Goal: Communication & Community: Connect with others

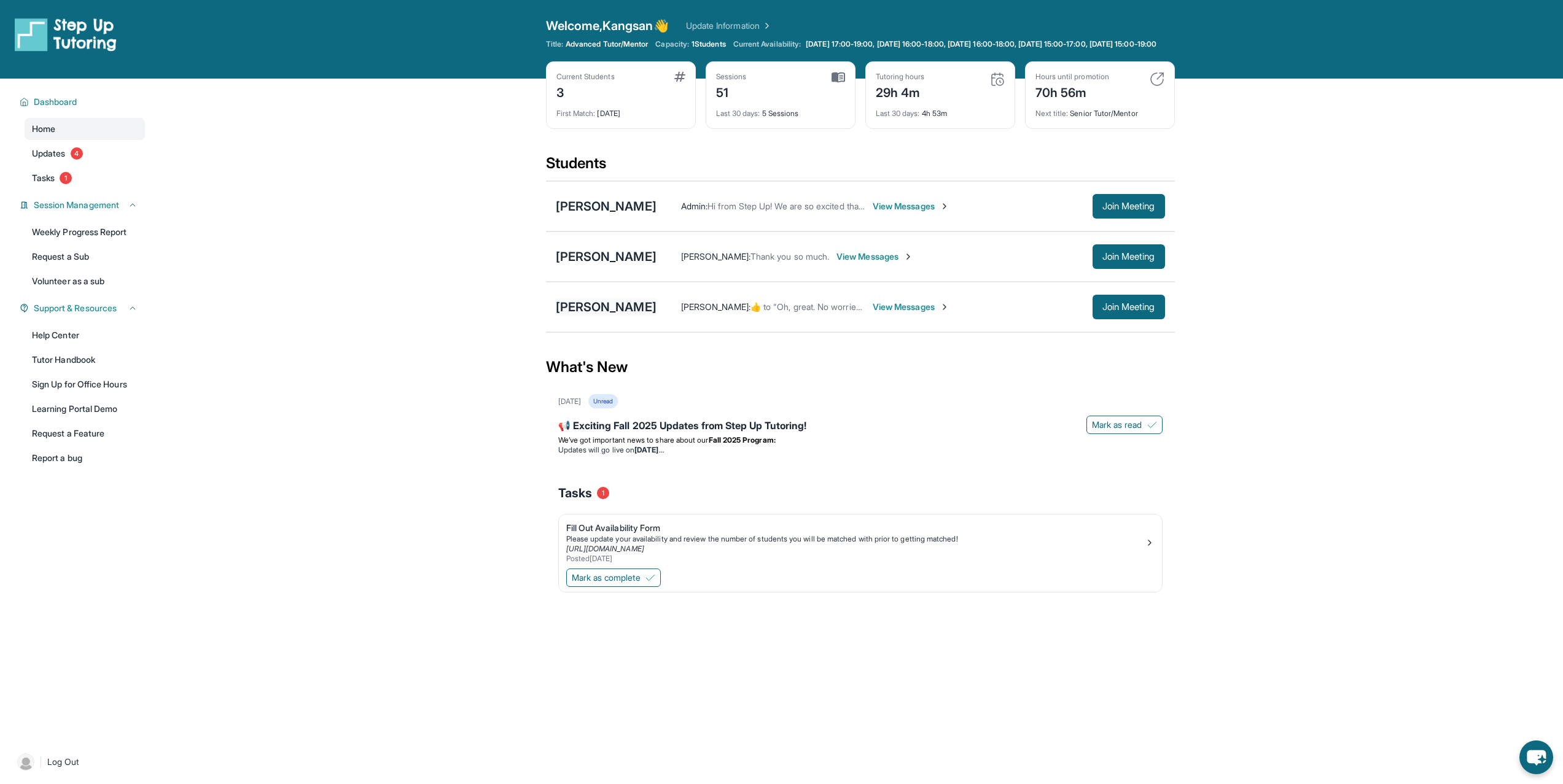
click at [575, 316] on div "[PERSON_NAME]" at bounding box center [606, 307] width 101 height 17
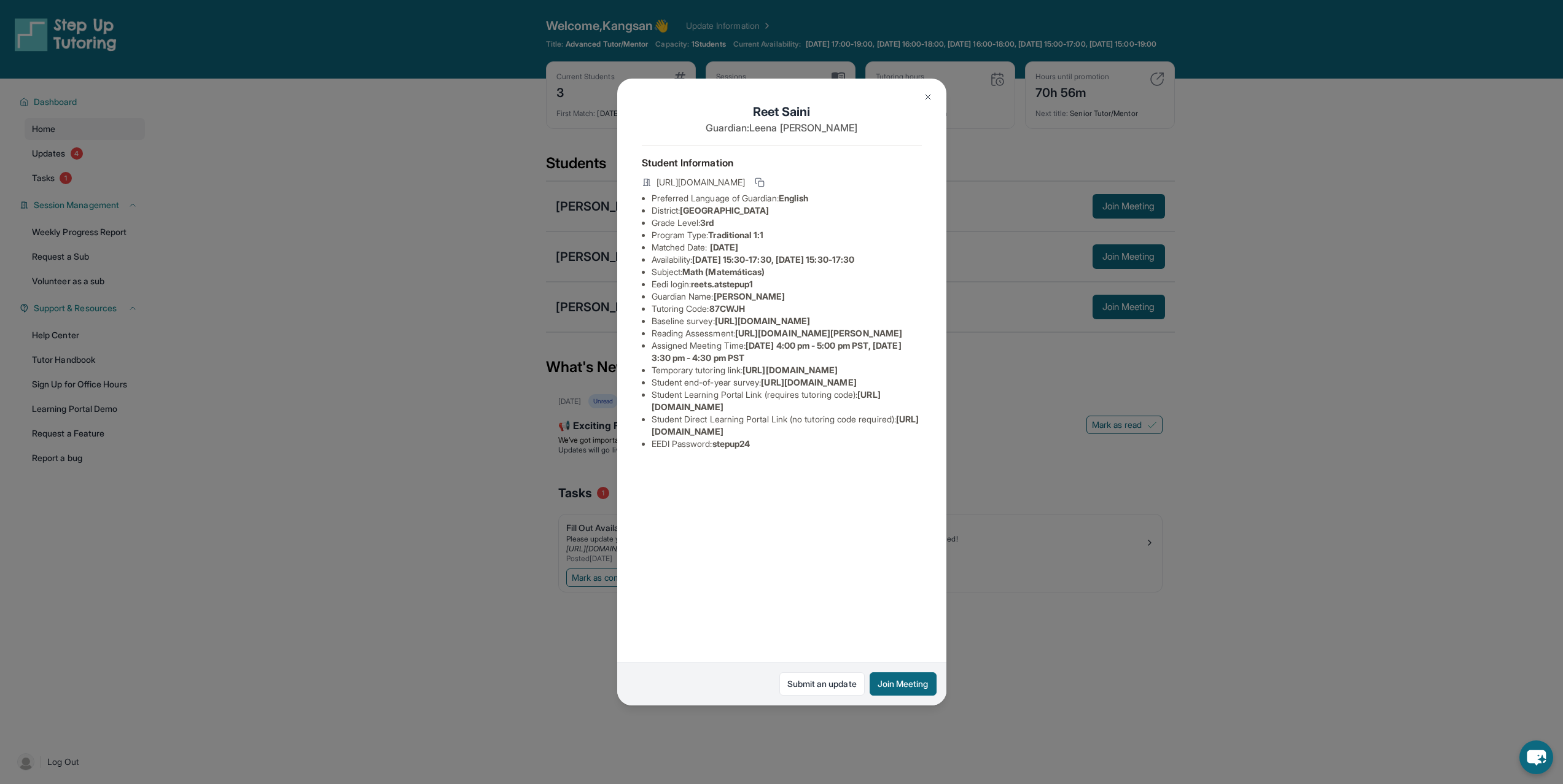
drag, startPoint x: 1216, startPoint y: 356, endPoint x: 1202, endPoint y: 326, distance: 33.1
click at [1214, 347] on div "[PERSON_NAME] Guardian: [PERSON_NAME] Student Information [URL][DOMAIN_NAME] Pr…" at bounding box center [782, 392] width 1563 height 784
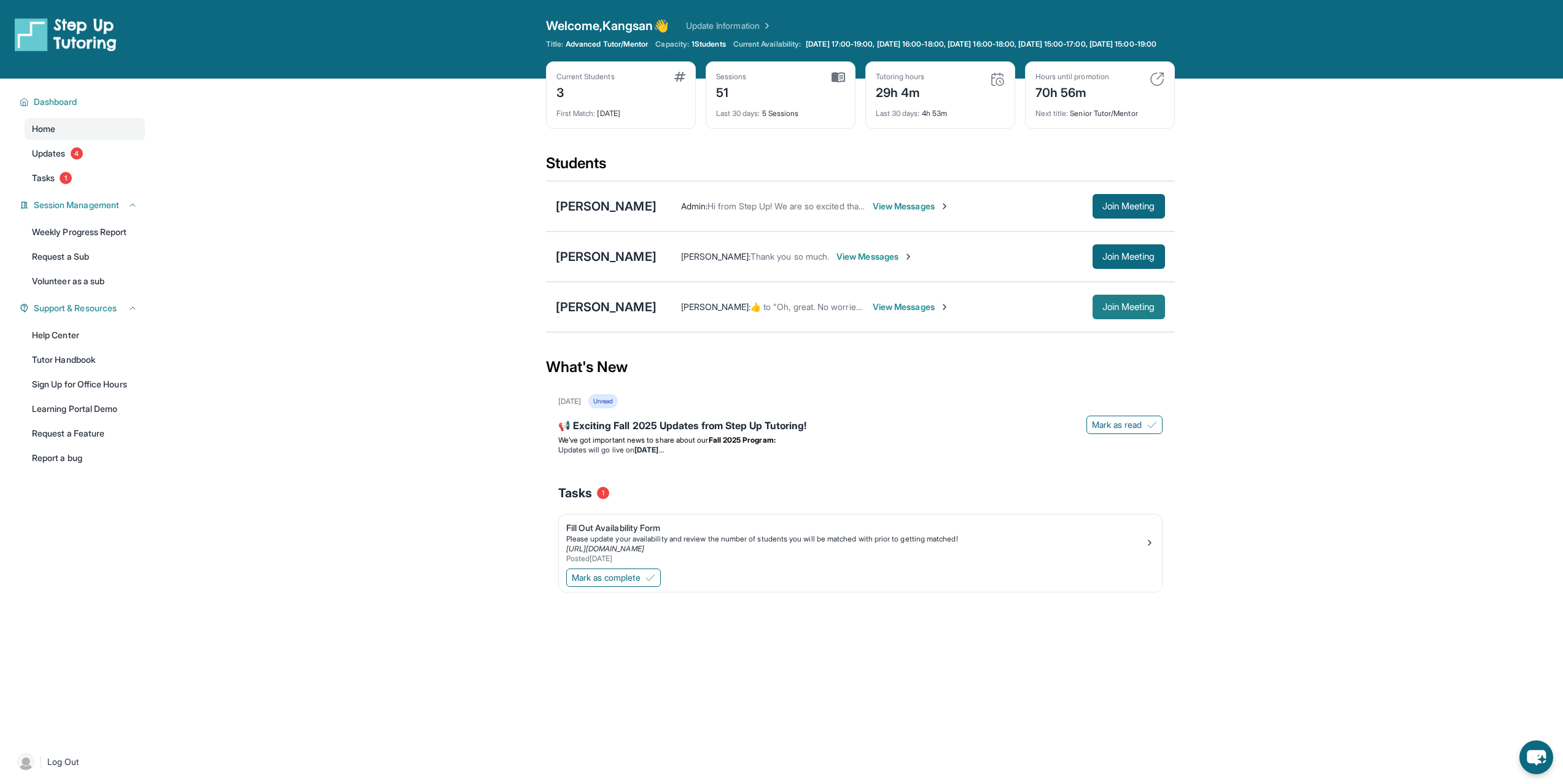
drag, startPoint x: 1146, startPoint y: 323, endPoint x: 1113, endPoint y: 313, distance: 34.5
click at [1112, 311] on span "Join Meeting" at bounding box center [1129, 307] width 53 height 7
click at [582, 316] on div "[PERSON_NAME]" at bounding box center [606, 307] width 101 height 17
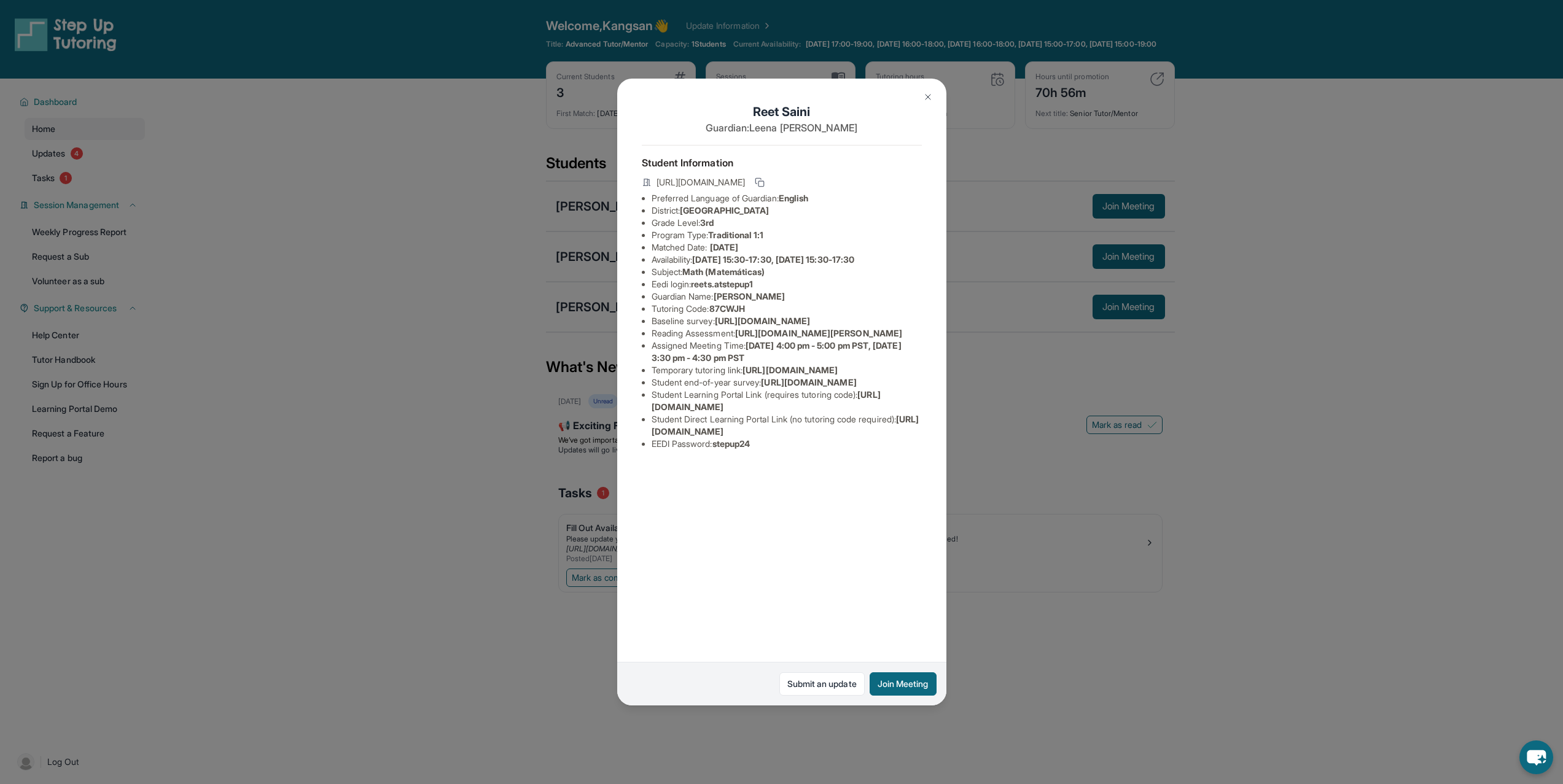
click at [473, 298] on div "[PERSON_NAME] Guardian: [PERSON_NAME] Student Information [URL][DOMAIN_NAME] Pr…" at bounding box center [782, 392] width 1563 height 784
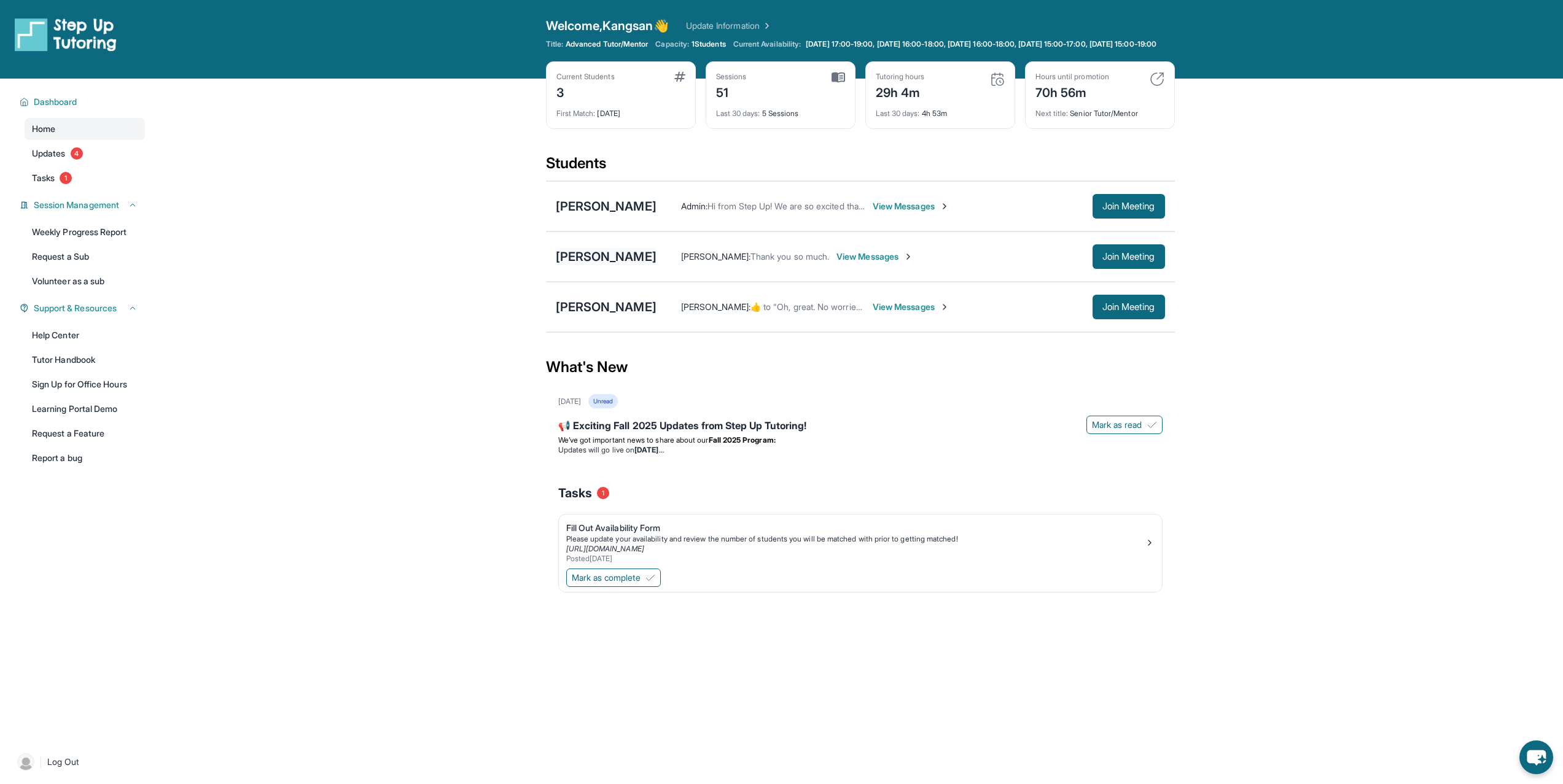
click at [604, 262] on div "[PERSON_NAME]" at bounding box center [606, 256] width 101 height 17
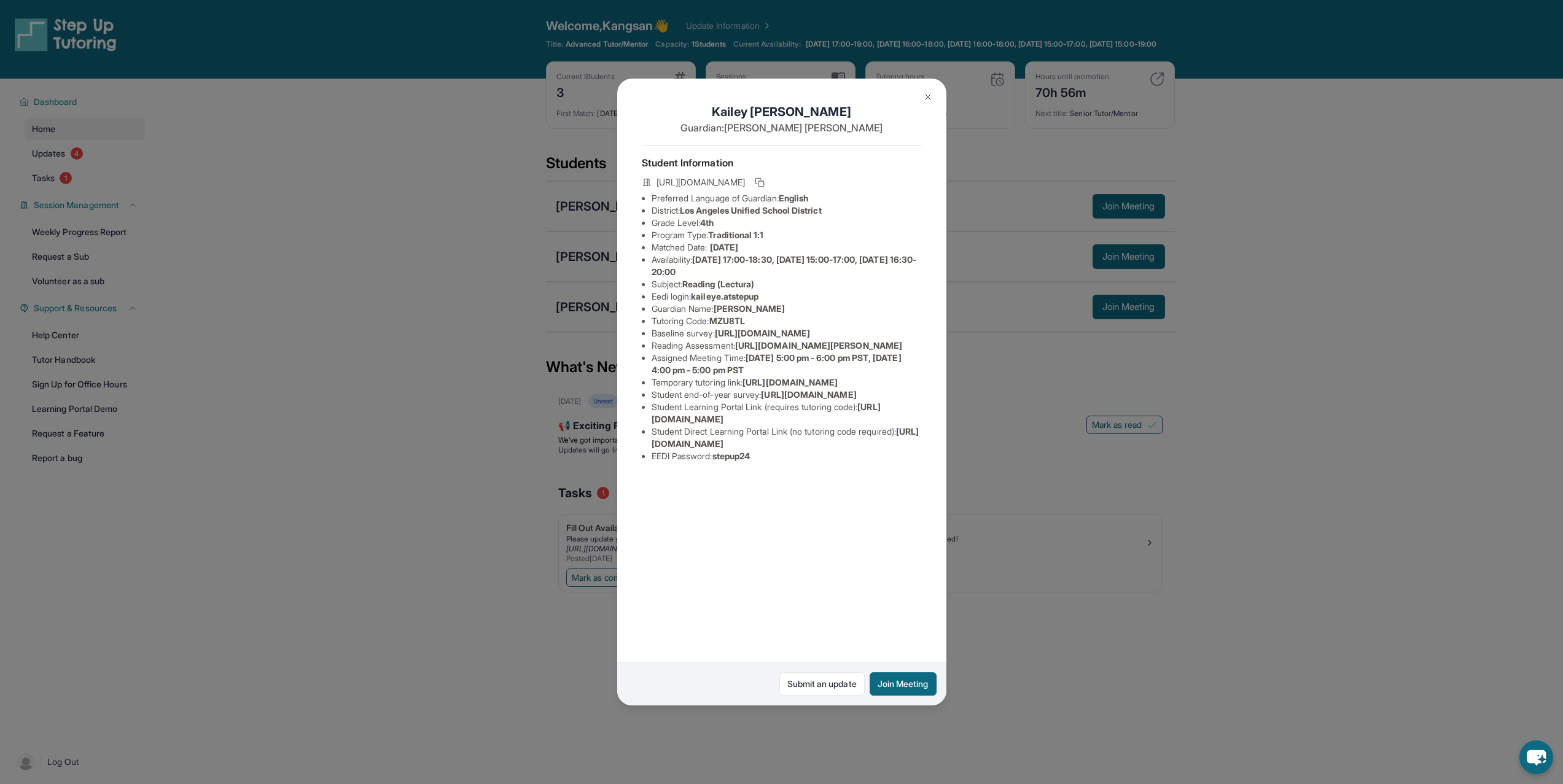
click at [707, 352] on li "Reading Assessment : [URL][DOMAIN_NAME][PERSON_NAME]" at bounding box center [786, 345] width 270 height 12
drag, startPoint x: 898, startPoint y: 407, endPoint x: 745, endPoint y: 382, distance: 155.0
click at [745, 352] on li "Reading Assessment : [URL][DOMAIN_NAME][PERSON_NAME]" at bounding box center [786, 345] width 270 height 12
copy span "[URL][DOMAIN_NAME][PERSON_NAME]"
click at [877, 351] on span "[URL][DOMAIN_NAME][PERSON_NAME]" at bounding box center [819, 345] width 167 height 11
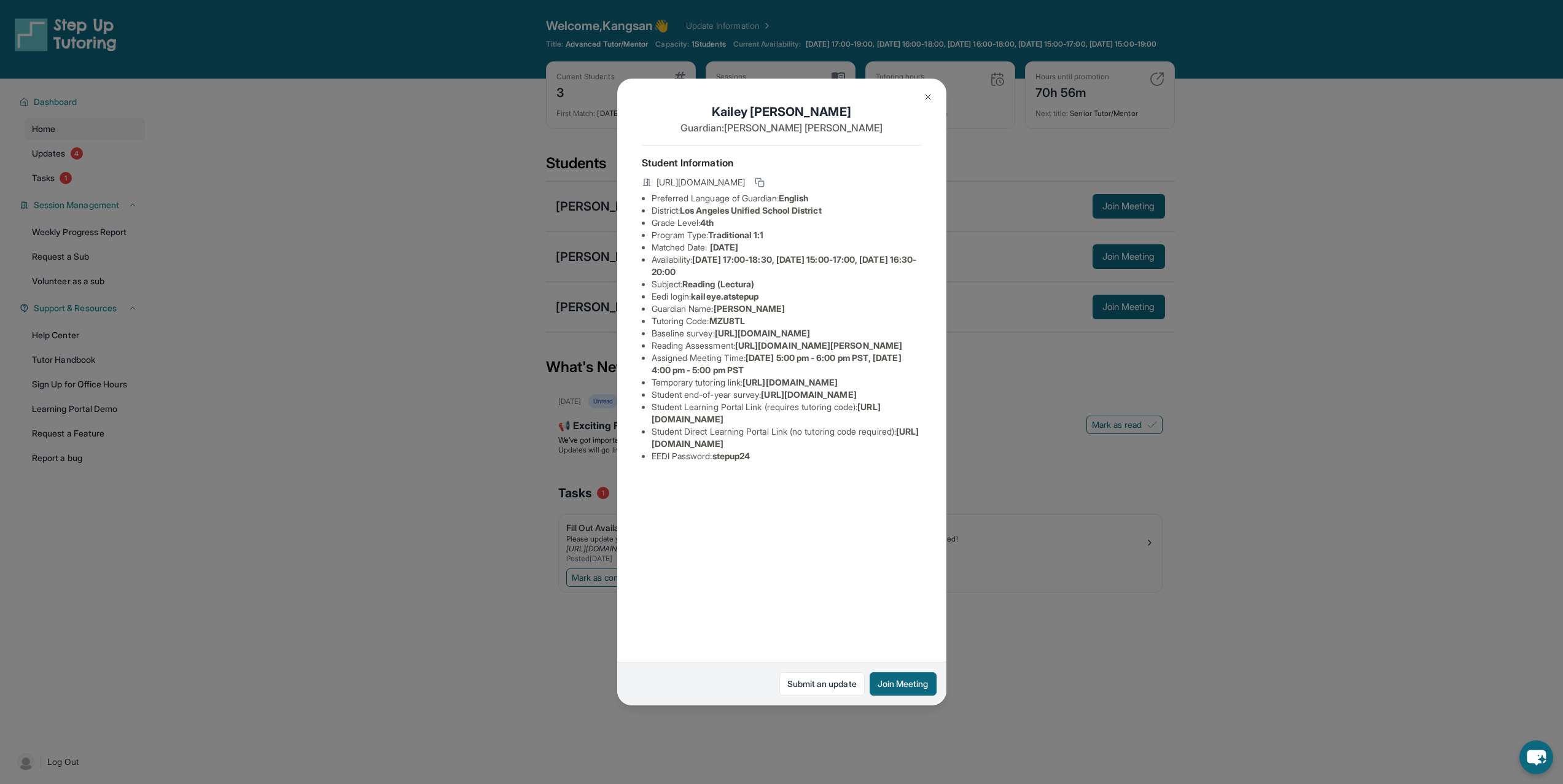
drag, startPoint x: 906, startPoint y: 405, endPoint x: 744, endPoint y: 388, distance: 162.9
click at [744, 352] on li "Reading Assessment : [URL][DOMAIN_NAME][PERSON_NAME]" at bounding box center [786, 345] width 270 height 12
copy span "[URL][DOMAIN_NAME][PERSON_NAME]"
click at [1103, 676] on div "[PERSON_NAME] Guardian: [PERSON_NAME] Student Information [URL][DOMAIN_NAME] Pr…" at bounding box center [782, 392] width 1563 height 784
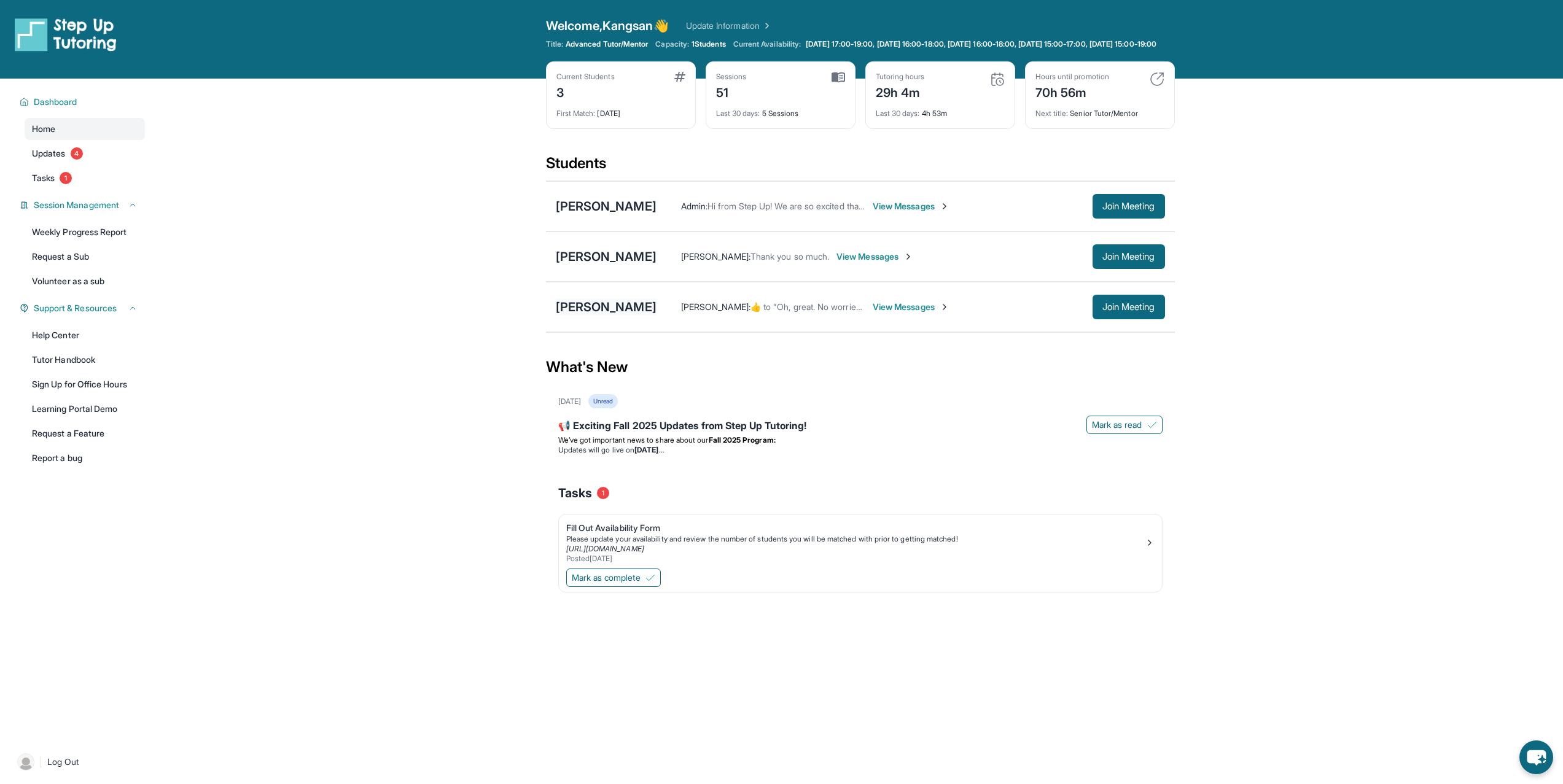
click at [570, 309] on div "[PERSON_NAME]" at bounding box center [606, 307] width 101 height 17
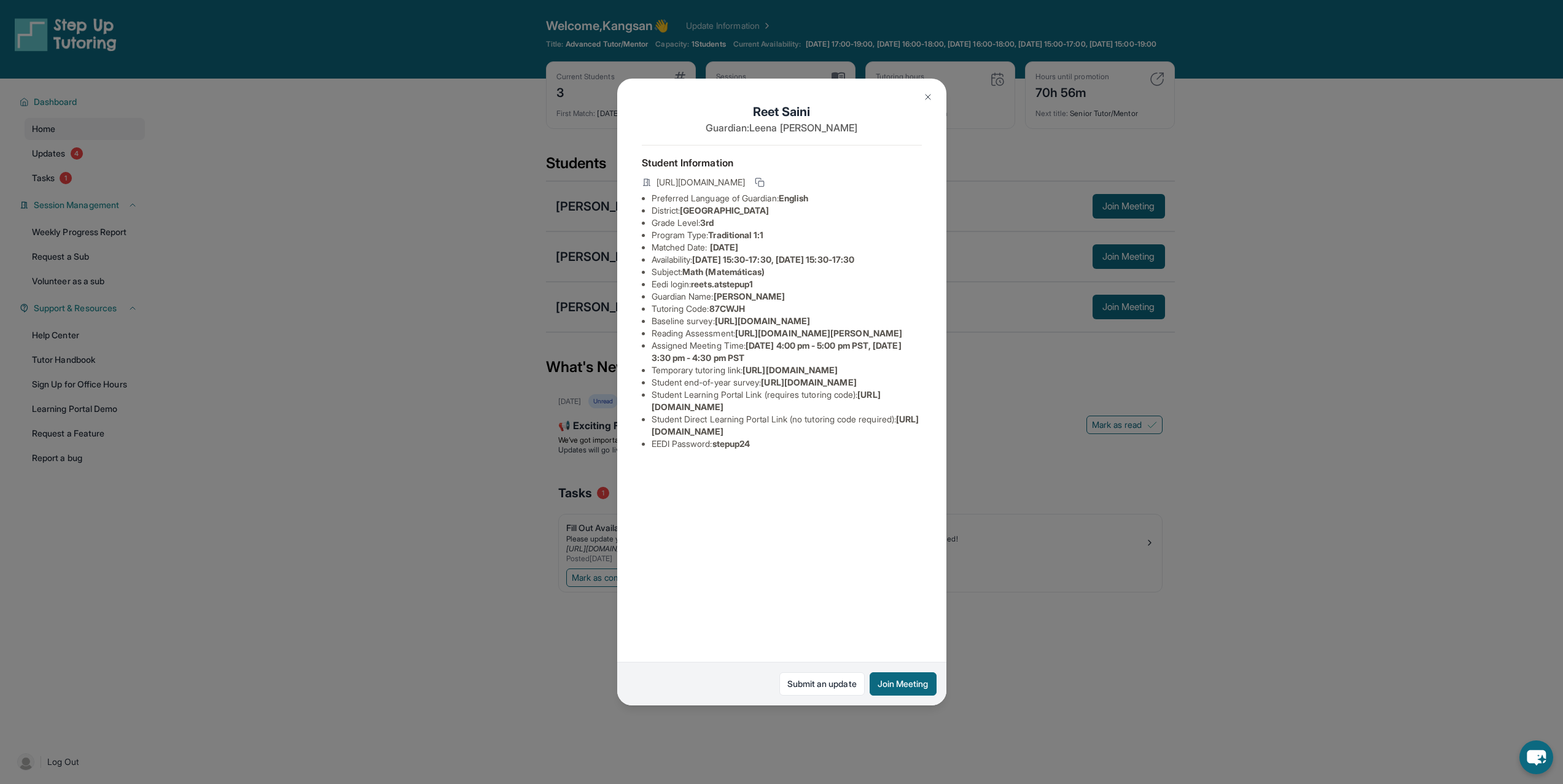
drag, startPoint x: 414, startPoint y: 251, endPoint x: 402, endPoint y: 244, distance: 13.9
click at [402, 246] on div "[PERSON_NAME] Guardian: [PERSON_NAME] Student Information [URL][DOMAIN_NAME] Pr…" at bounding box center [782, 392] width 1563 height 784
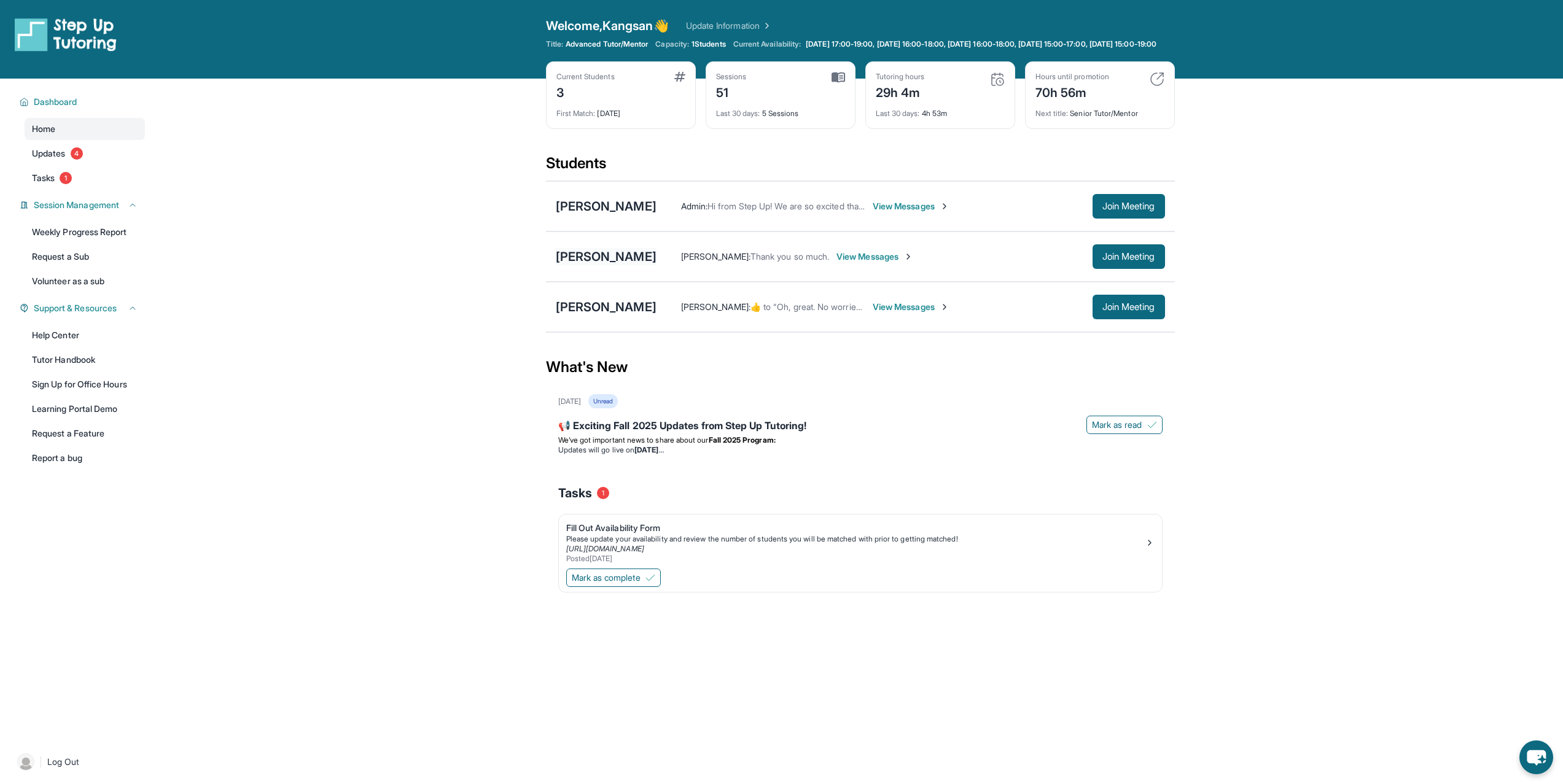
click at [558, 265] on div "[PERSON_NAME]" at bounding box center [606, 256] width 101 height 17
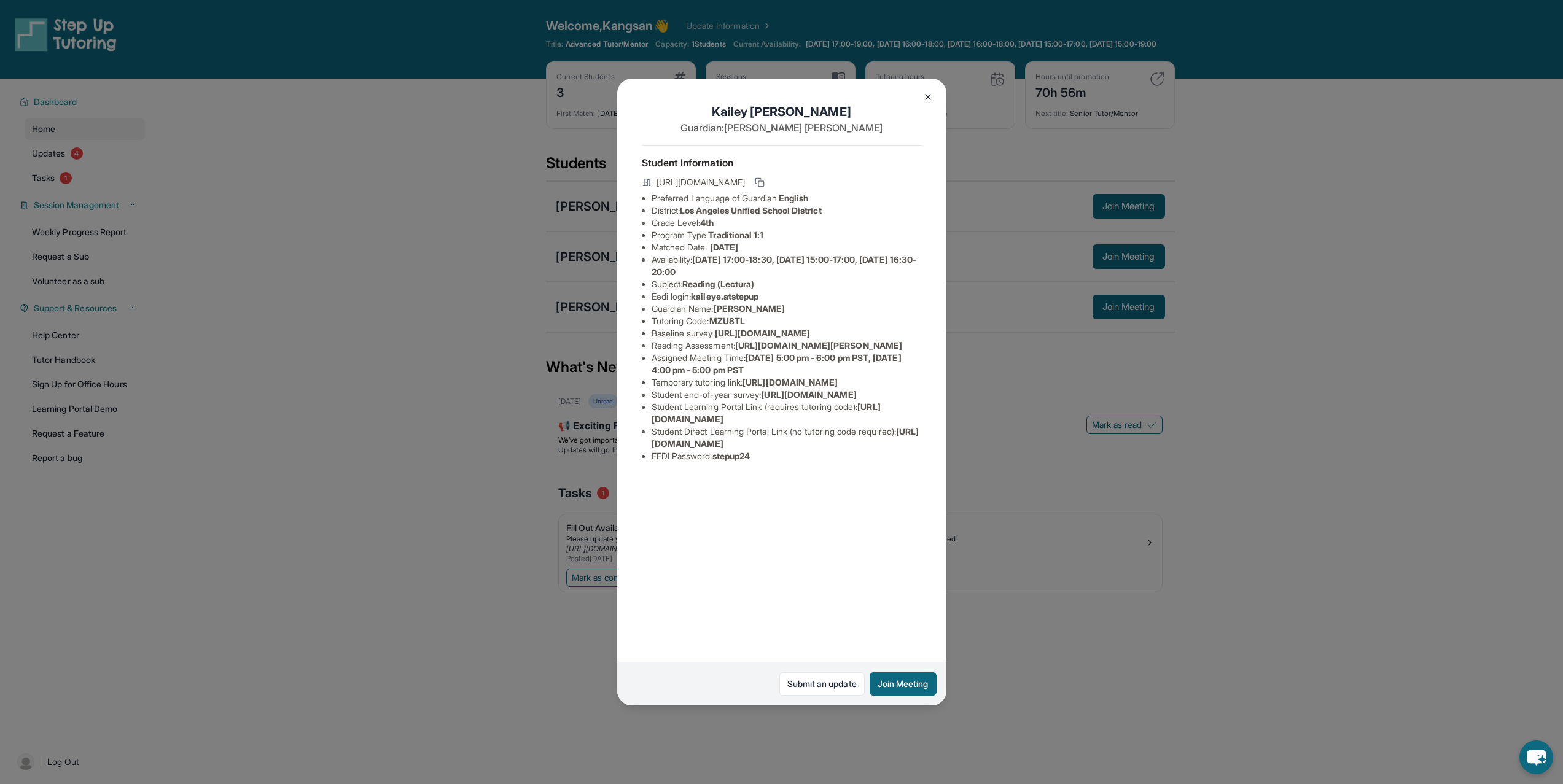
click at [484, 263] on div "[PERSON_NAME] Guardian: [PERSON_NAME] Student Information [URL][DOMAIN_NAME] Pr…" at bounding box center [782, 392] width 1563 height 784
